Goal: Task Accomplishment & Management: Use online tool/utility

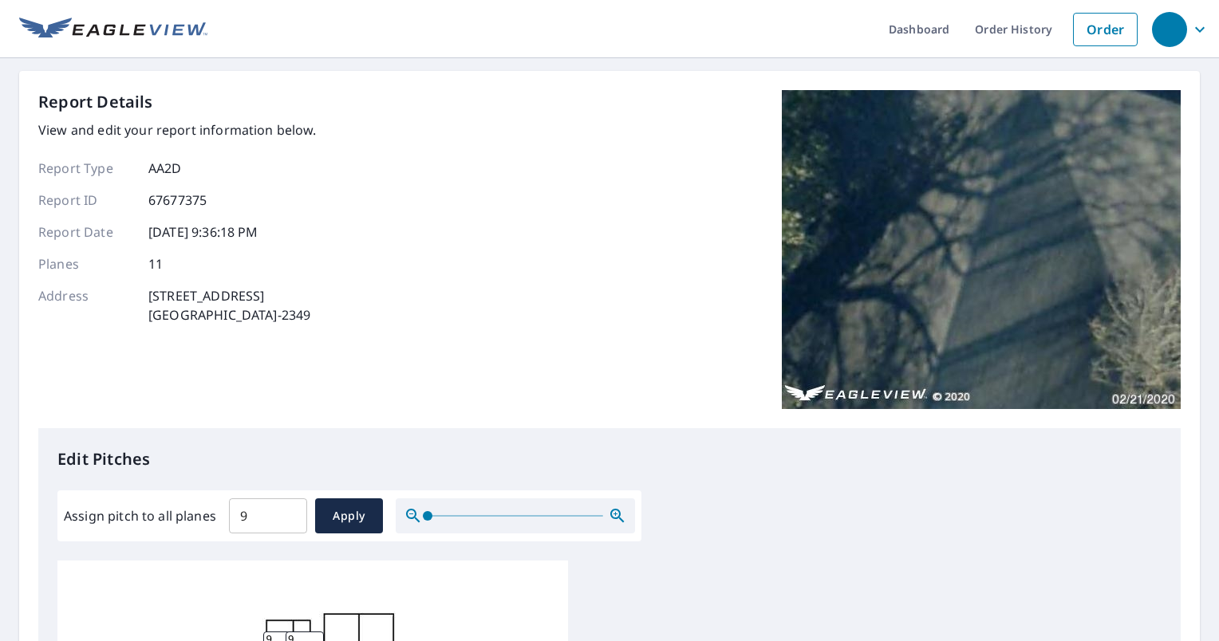
scroll to position [475, 0]
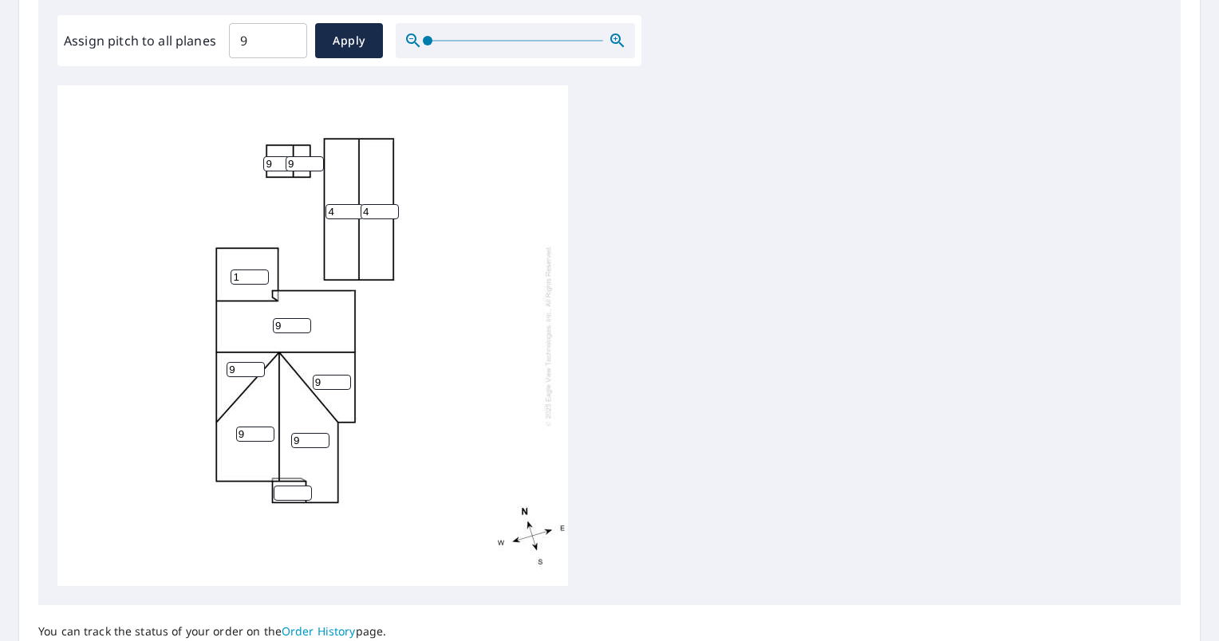
click at [299, 166] on input "9" at bounding box center [305, 163] width 38 height 15
type input "5"
click at [269, 158] on input "9" at bounding box center [282, 163] width 38 height 15
click at [291, 491] on input "number" at bounding box center [293, 493] width 38 height 15
type input "9"
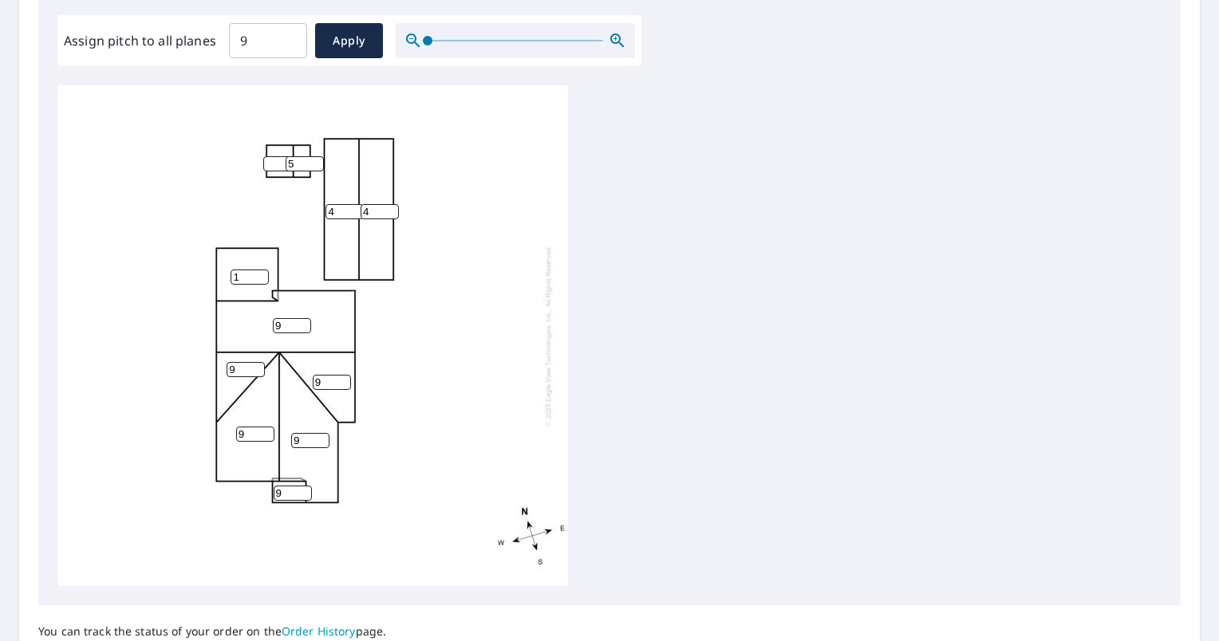
click at [389, 473] on div "9 9 9 4 4 1 9 9 9 5" at bounding box center [312, 335] width 511 height 501
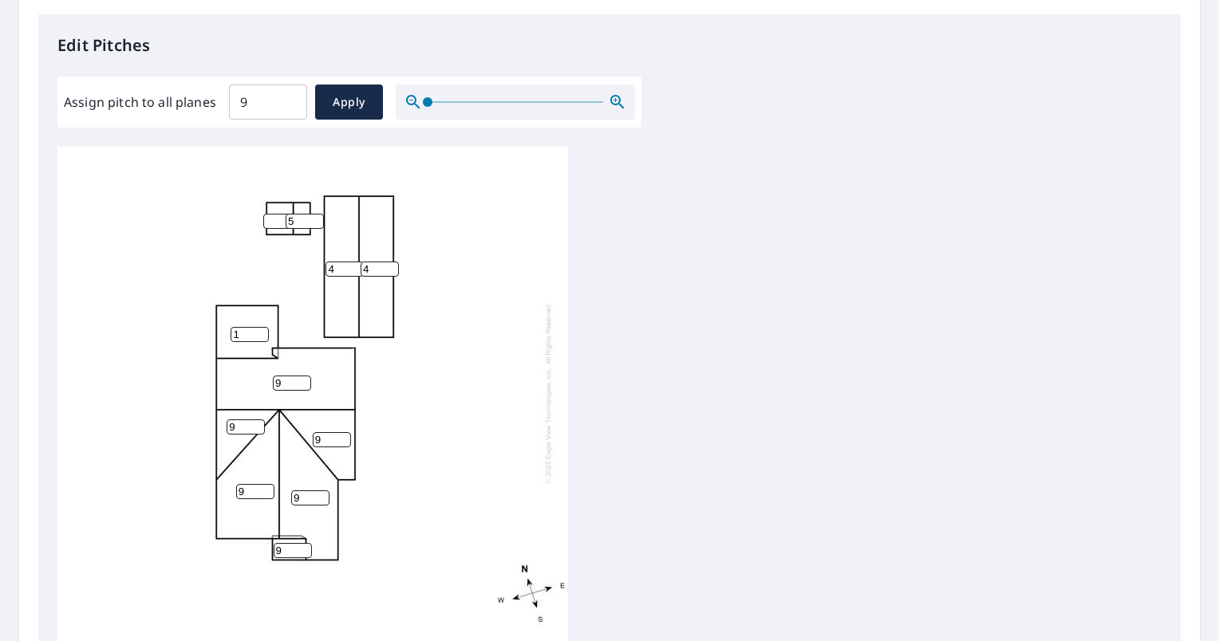
scroll to position [412, 0]
click at [370, 116] on button "Apply" at bounding box center [349, 104] width 68 height 35
type input "9"
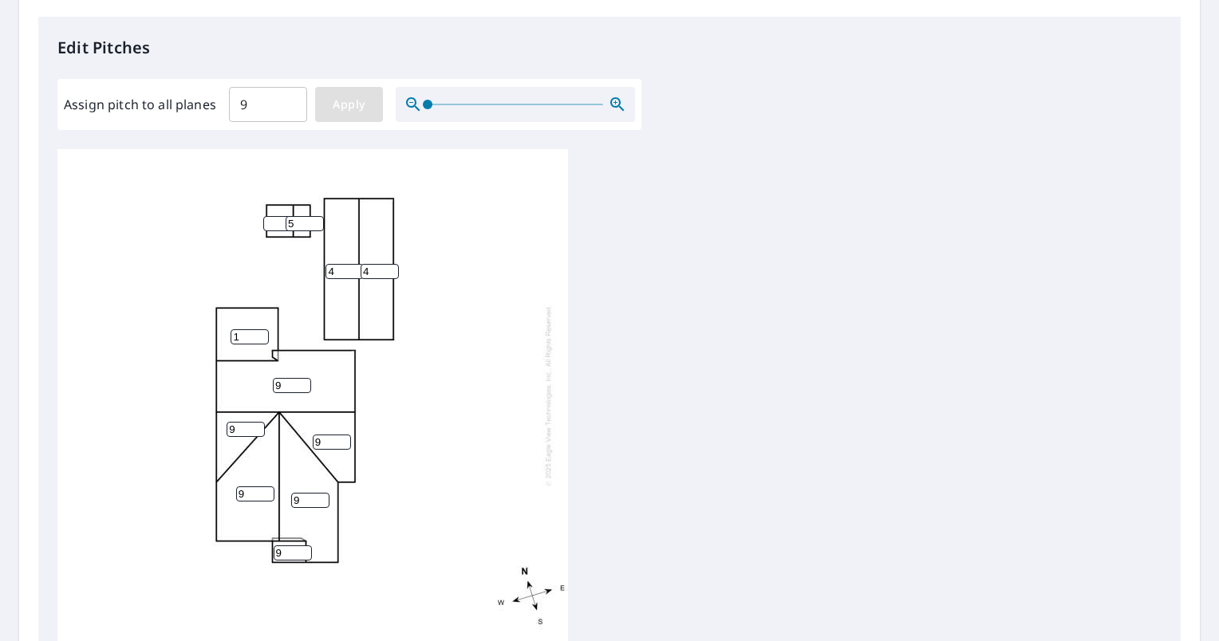
type input "9"
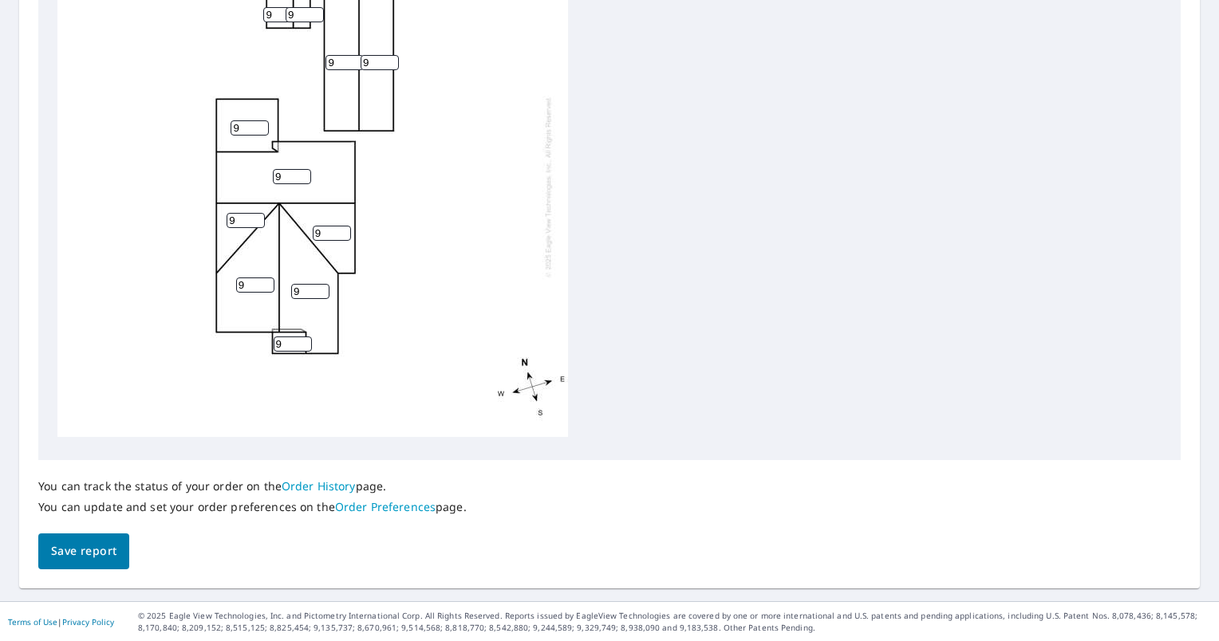
click at [244, 120] on input "9" at bounding box center [250, 127] width 38 height 15
type input "1"
drag, startPoint x: 341, startPoint y: 49, endPoint x: 332, endPoint y: 49, distance: 8.8
click at [332, 55] on input "9" at bounding box center [344, 62] width 38 height 15
type input "9"
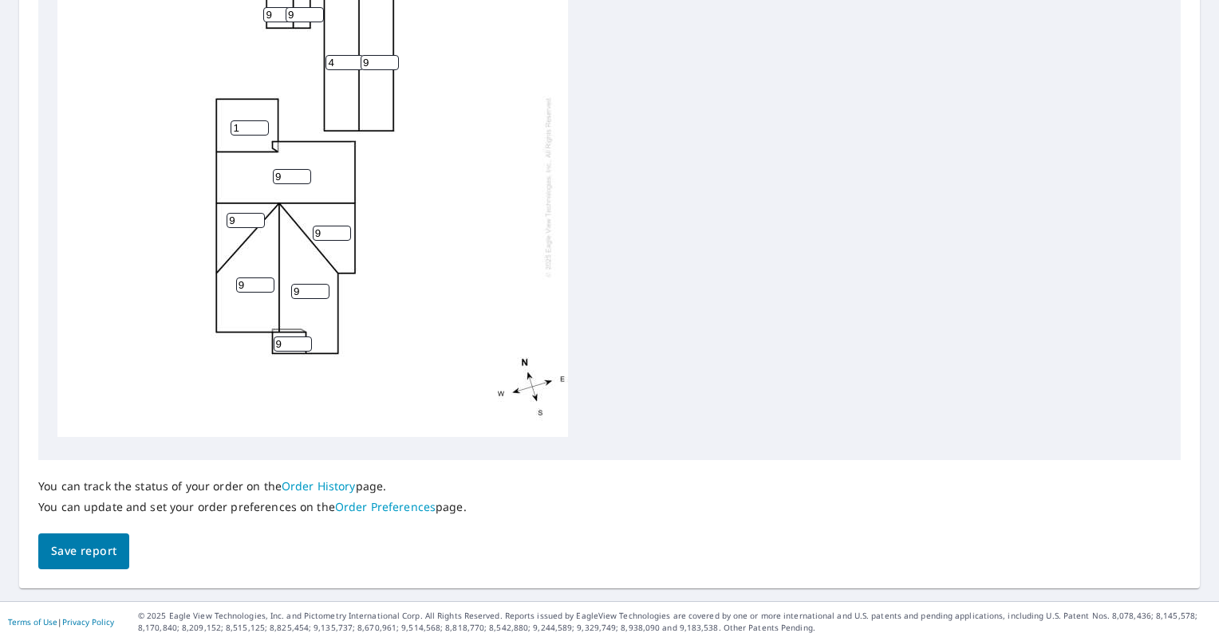
type input "4"
click at [378, 57] on input "9" at bounding box center [380, 62] width 38 height 15
type input "4"
click at [305, 7] on input "9" at bounding box center [305, 14] width 38 height 15
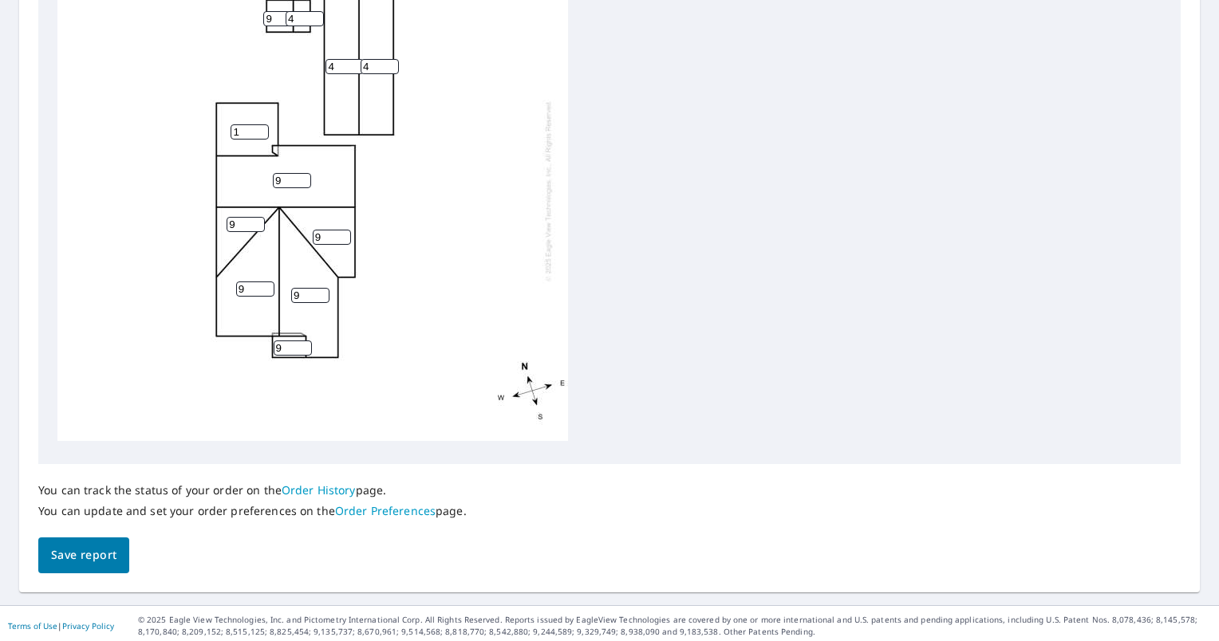
type input "4"
click at [276, 11] on input "9" at bounding box center [282, 18] width 38 height 15
type input "4"
drag, startPoint x: 392, startPoint y: 302, endPoint x: 396, endPoint y: 321, distance: 19.6
click at [395, 316] on div "9 9 9 4 4 1 9 9 4 9 4" at bounding box center [312, 190] width 511 height 501
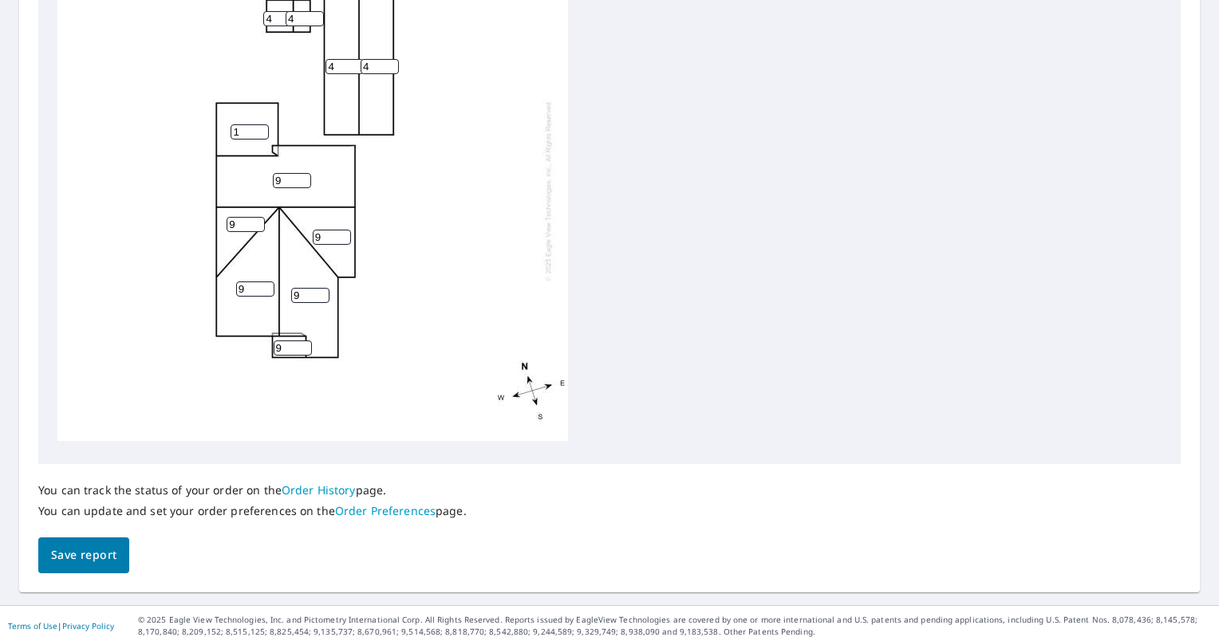
click at [399, 321] on div "9 9 9 4 4 1 9 9 4 9 4" at bounding box center [312, 190] width 511 height 501
click at [98, 550] on span "Save report" at bounding box center [83, 556] width 65 height 20
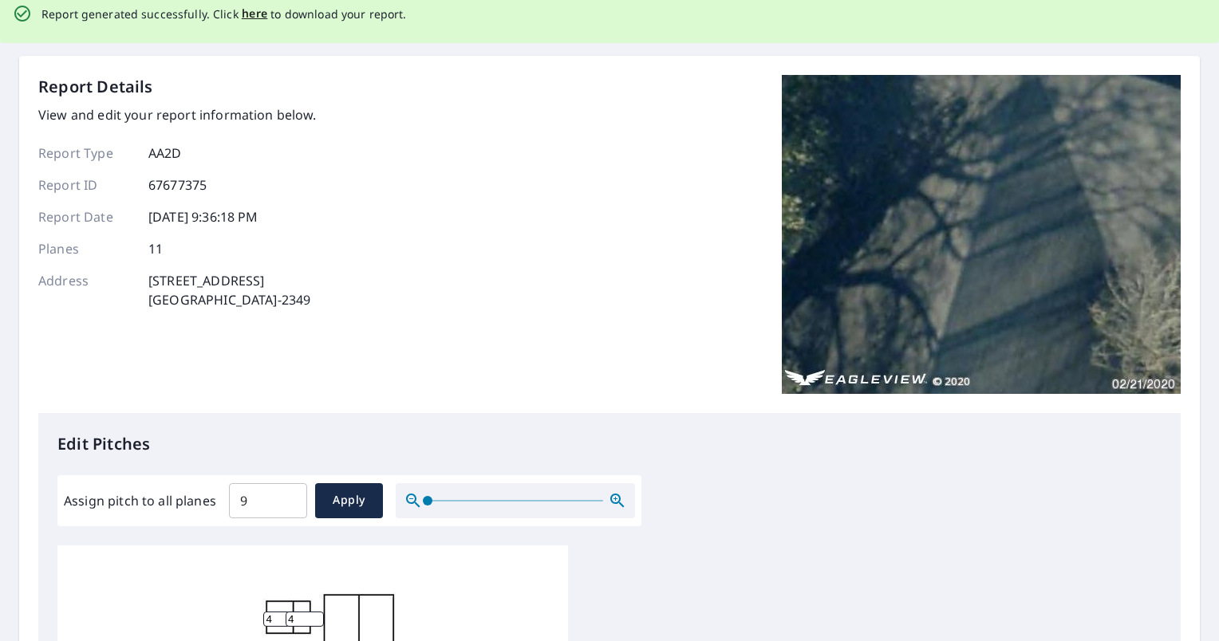
scroll to position [0, 0]
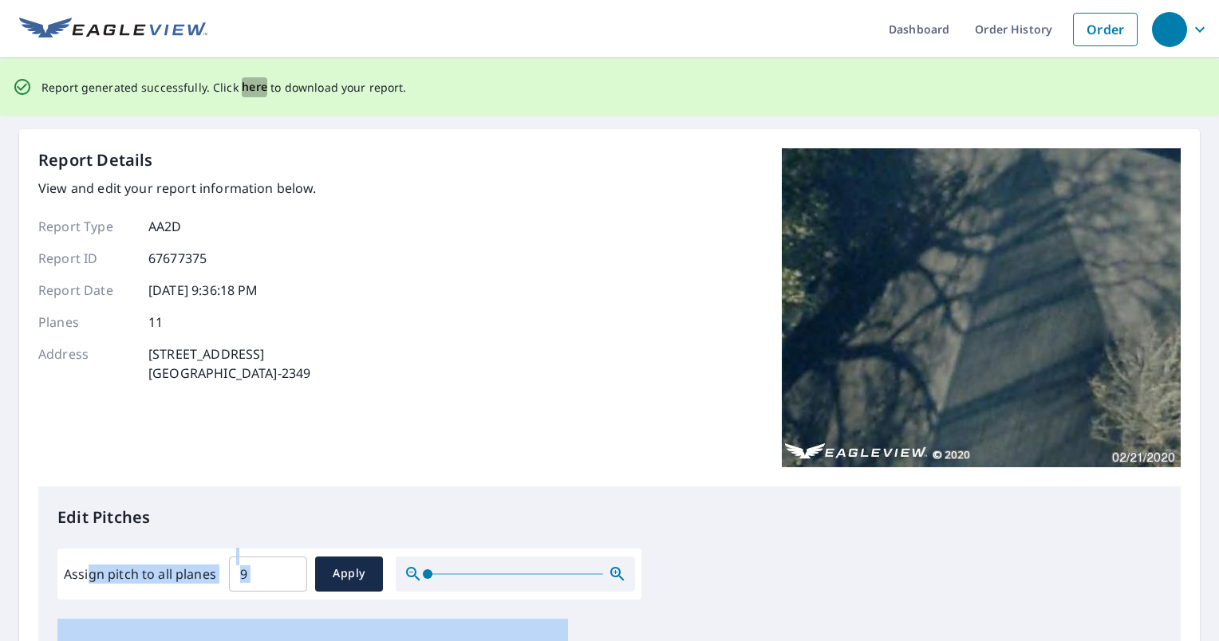
click at [257, 88] on span "here" at bounding box center [255, 87] width 26 height 20
